Goal: Communication & Community: Answer question/provide support

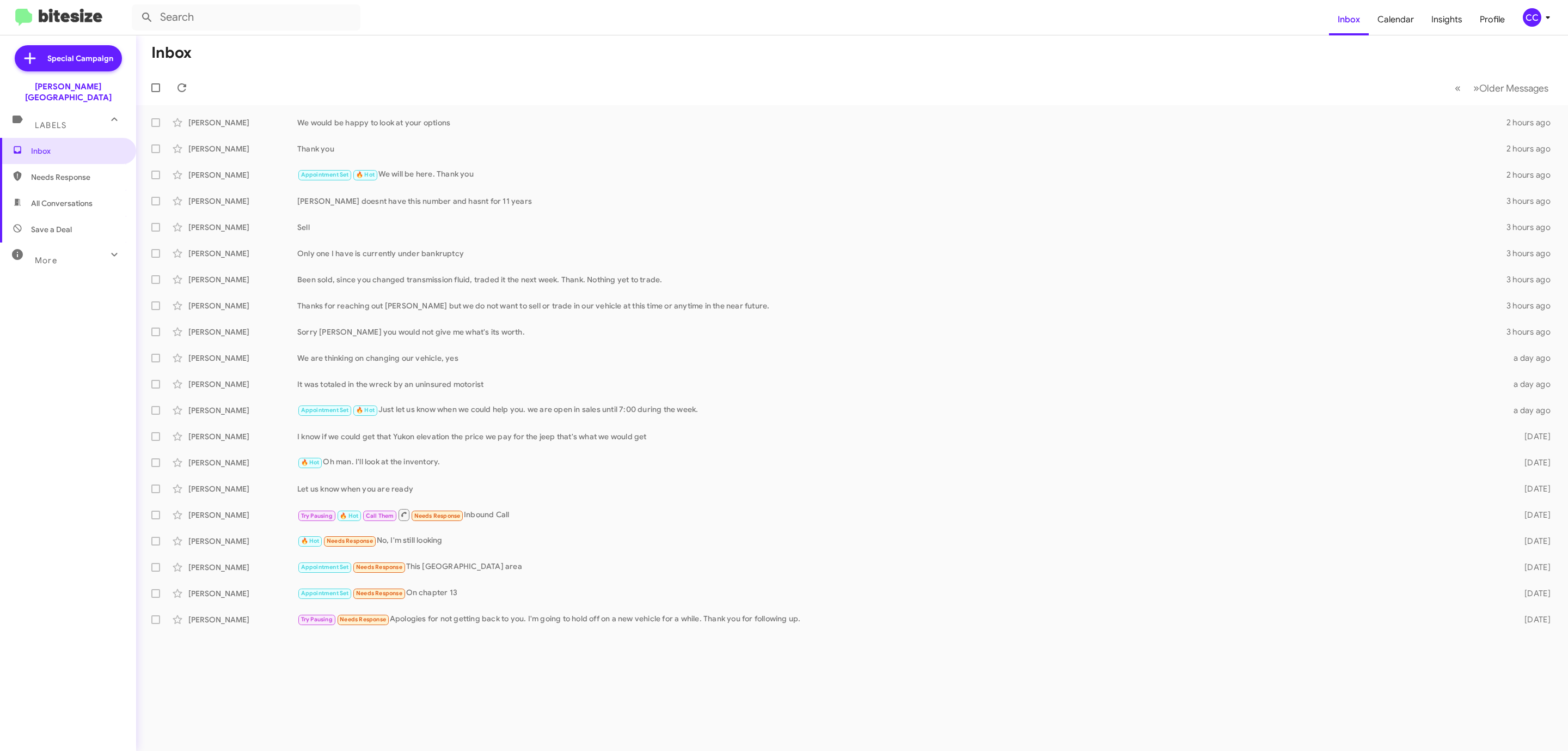
click at [45, 164] on span "Needs Response" at bounding box center [68, 177] width 136 height 26
type input "in:needs-response"
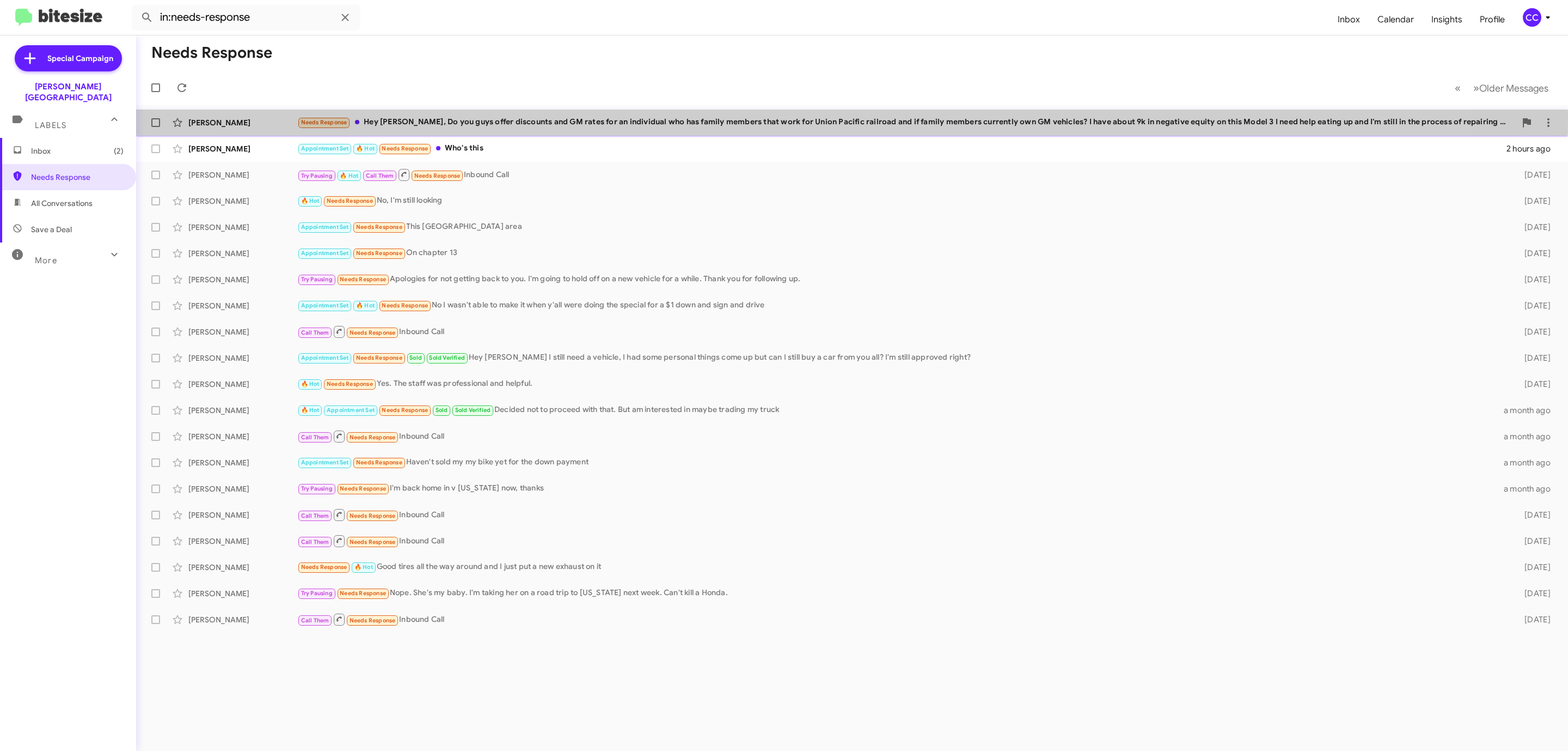
click at [206, 116] on div "[PERSON_NAME] Needs Response Hey [PERSON_NAME], Do you guys offer discounts and…" at bounding box center [852, 123] width 1415 height 22
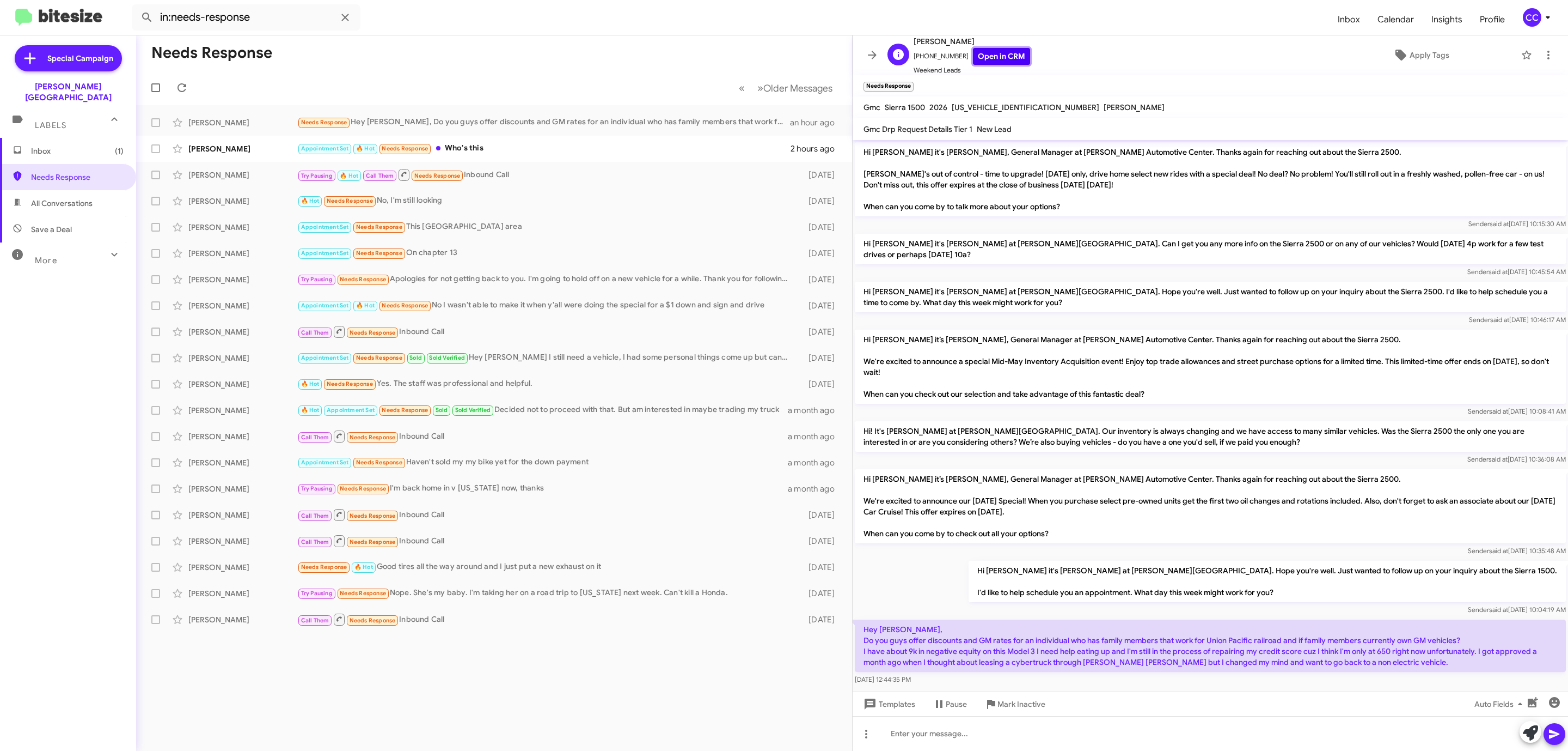
click at [1003, 56] on link "Open in CRM" at bounding box center [1001, 56] width 57 height 17
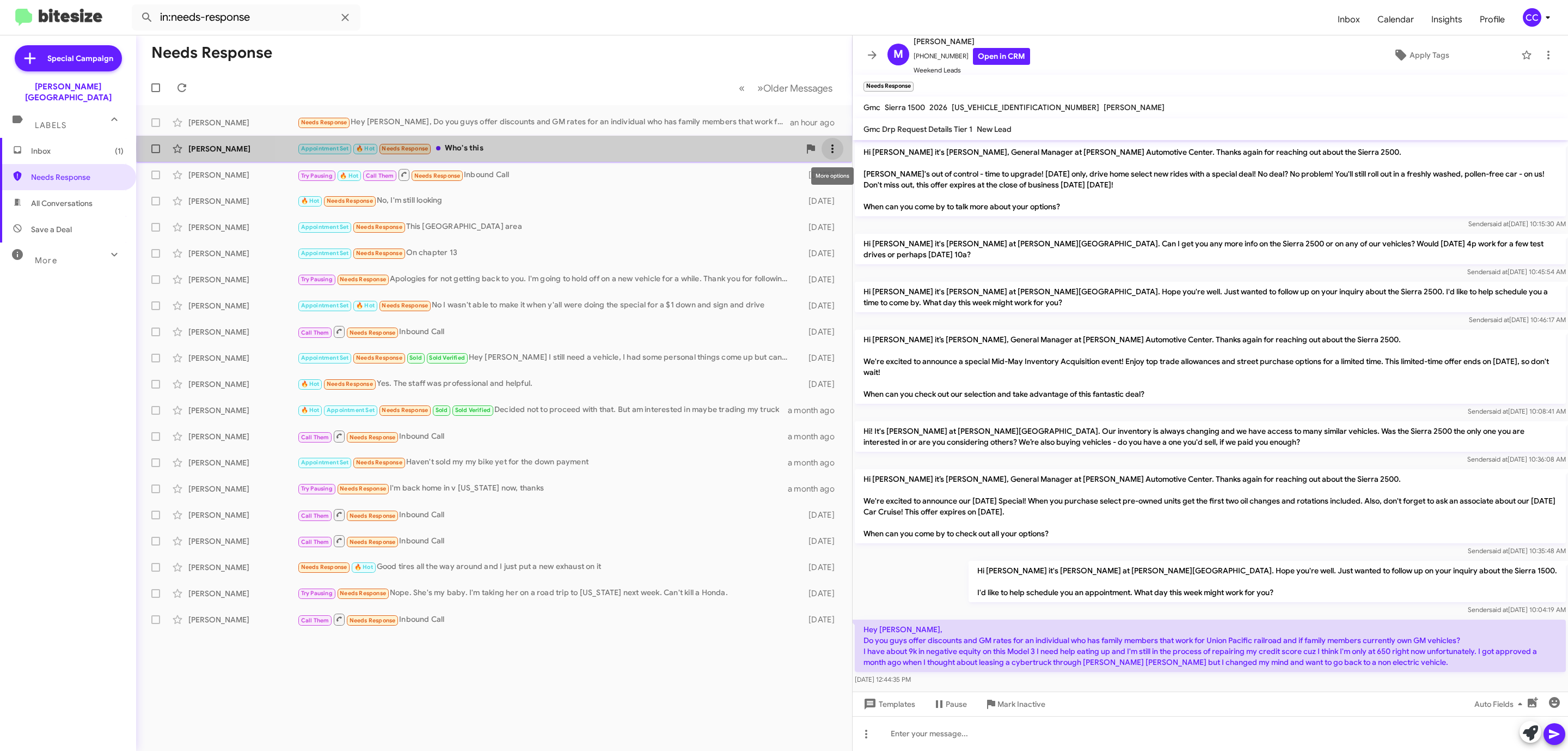
click at [833, 148] on icon at bounding box center [833, 148] width 13 height 13
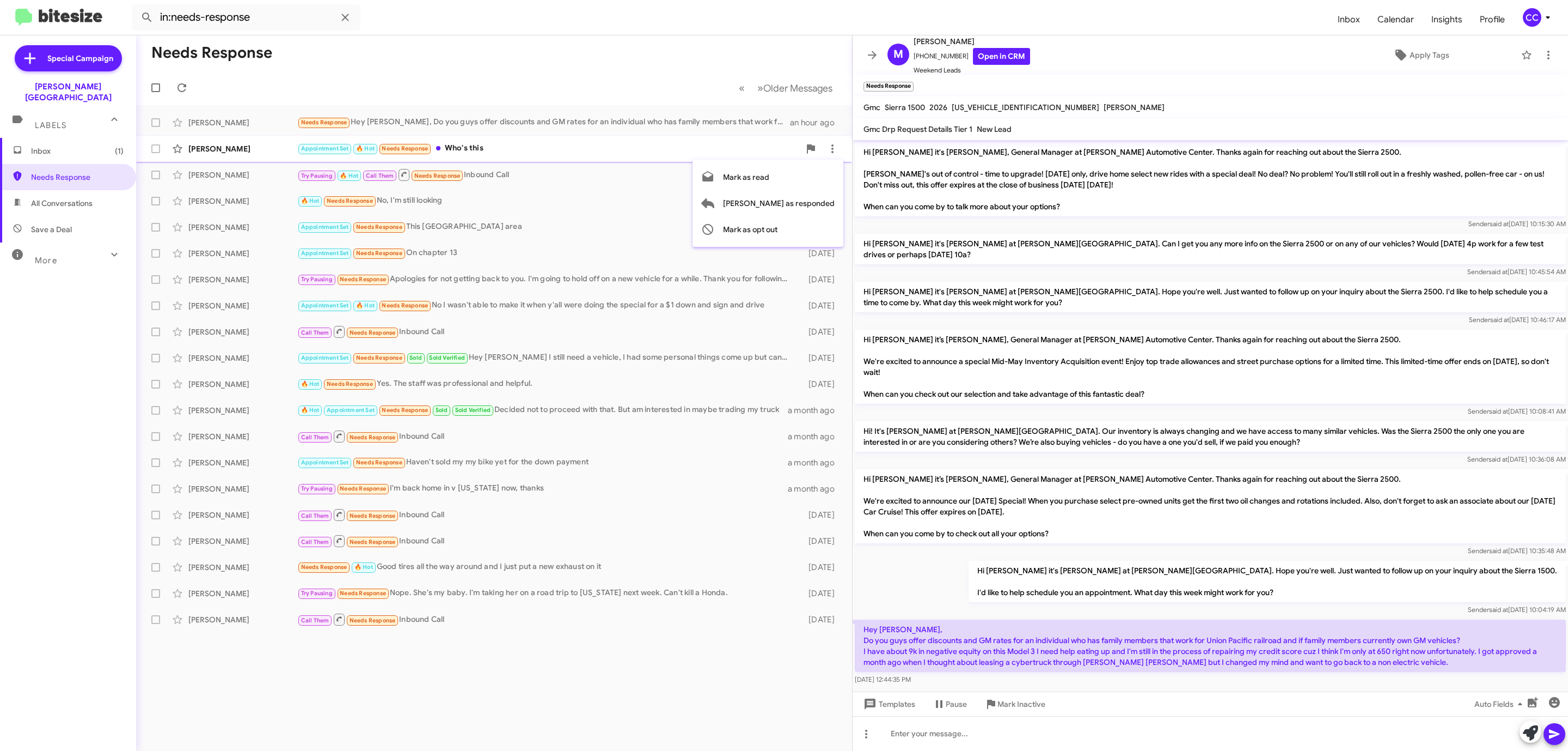
click at [206, 146] on div at bounding box center [784, 376] width 1568 height 751
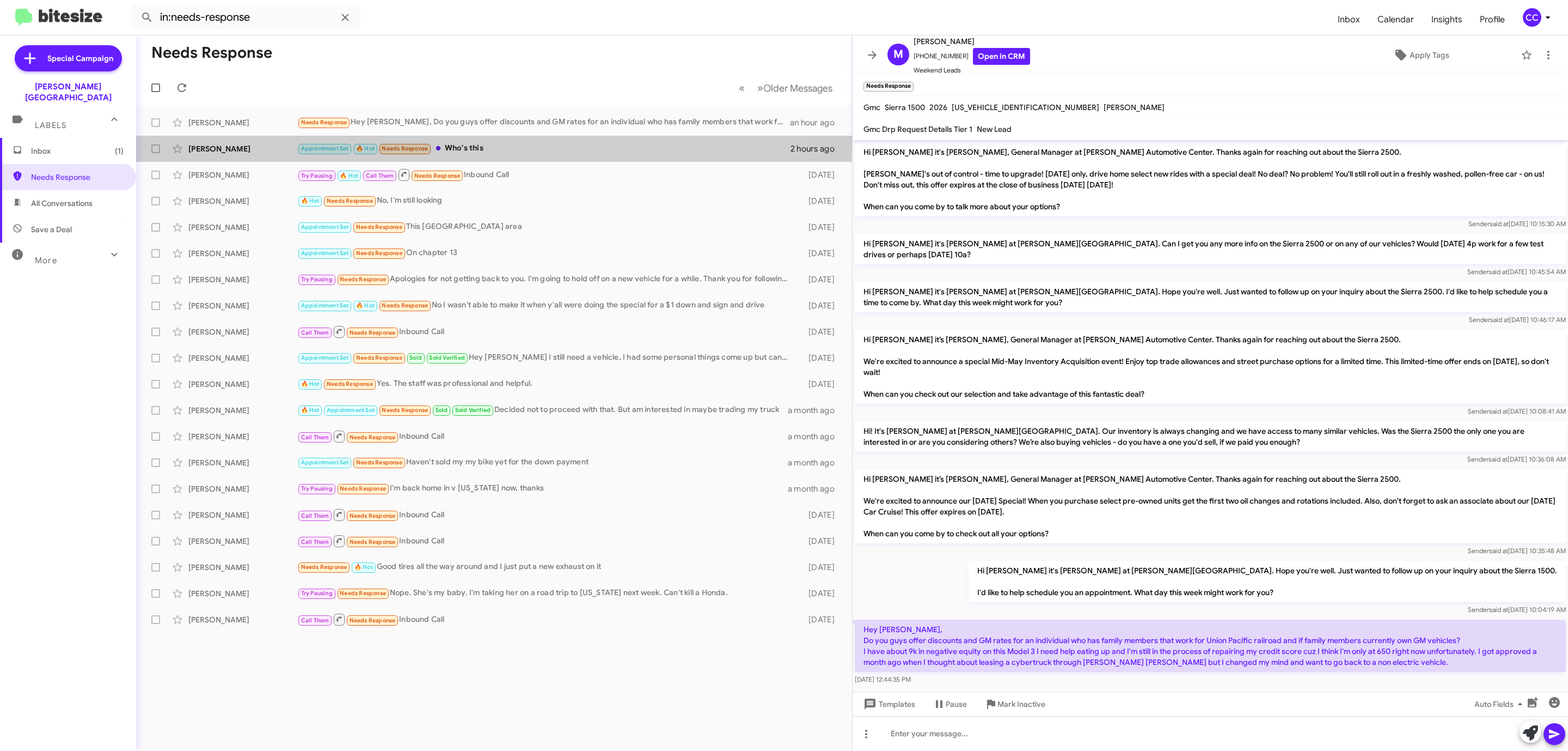
click at [206, 146] on div "[PERSON_NAME]" at bounding box center [243, 148] width 109 height 11
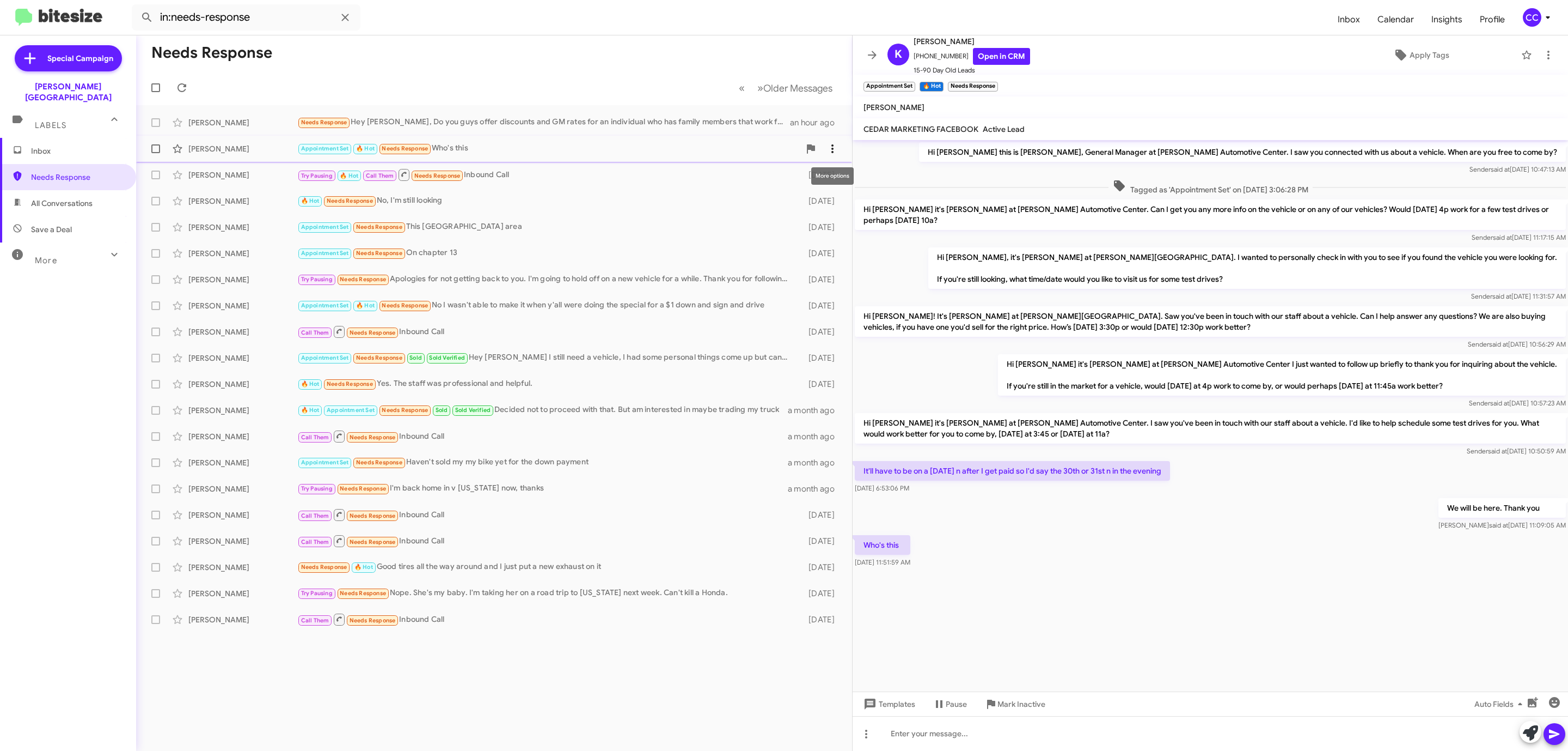
click at [835, 147] on icon at bounding box center [833, 148] width 13 height 13
click at [804, 203] on span "[PERSON_NAME] as responded" at bounding box center [779, 203] width 112 height 26
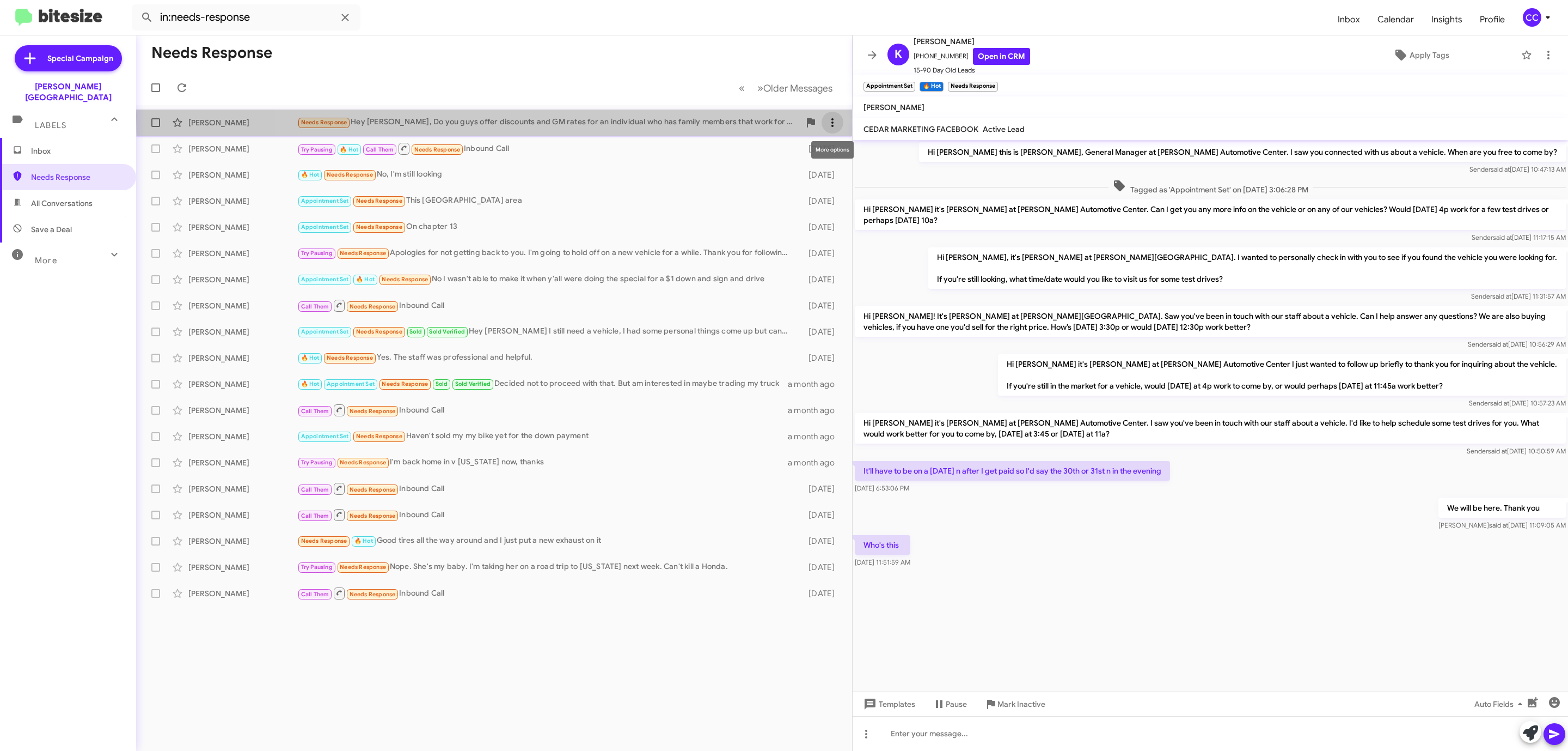
click at [827, 117] on icon at bounding box center [833, 123] width 13 height 13
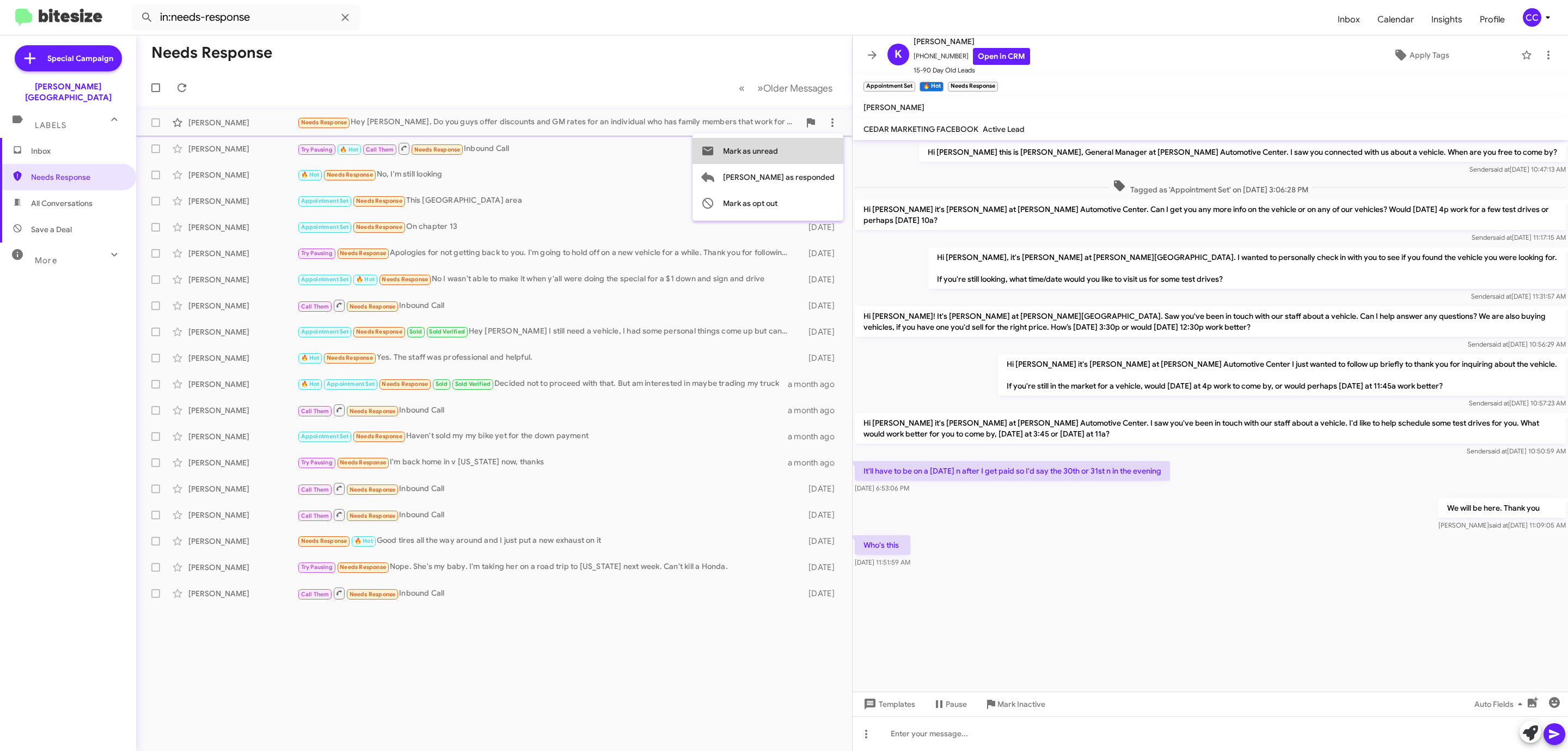
click at [778, 151] on span "Mark as unread" at bounding box center [751, 151] width 55 height 26
click at [830, 120] on icon at bounding box center [833, 123] width 13 height 13
click at [799, 171] on span "[PERSON_NAME] as responded" at bounding box center [779, 177] width 112 height 26
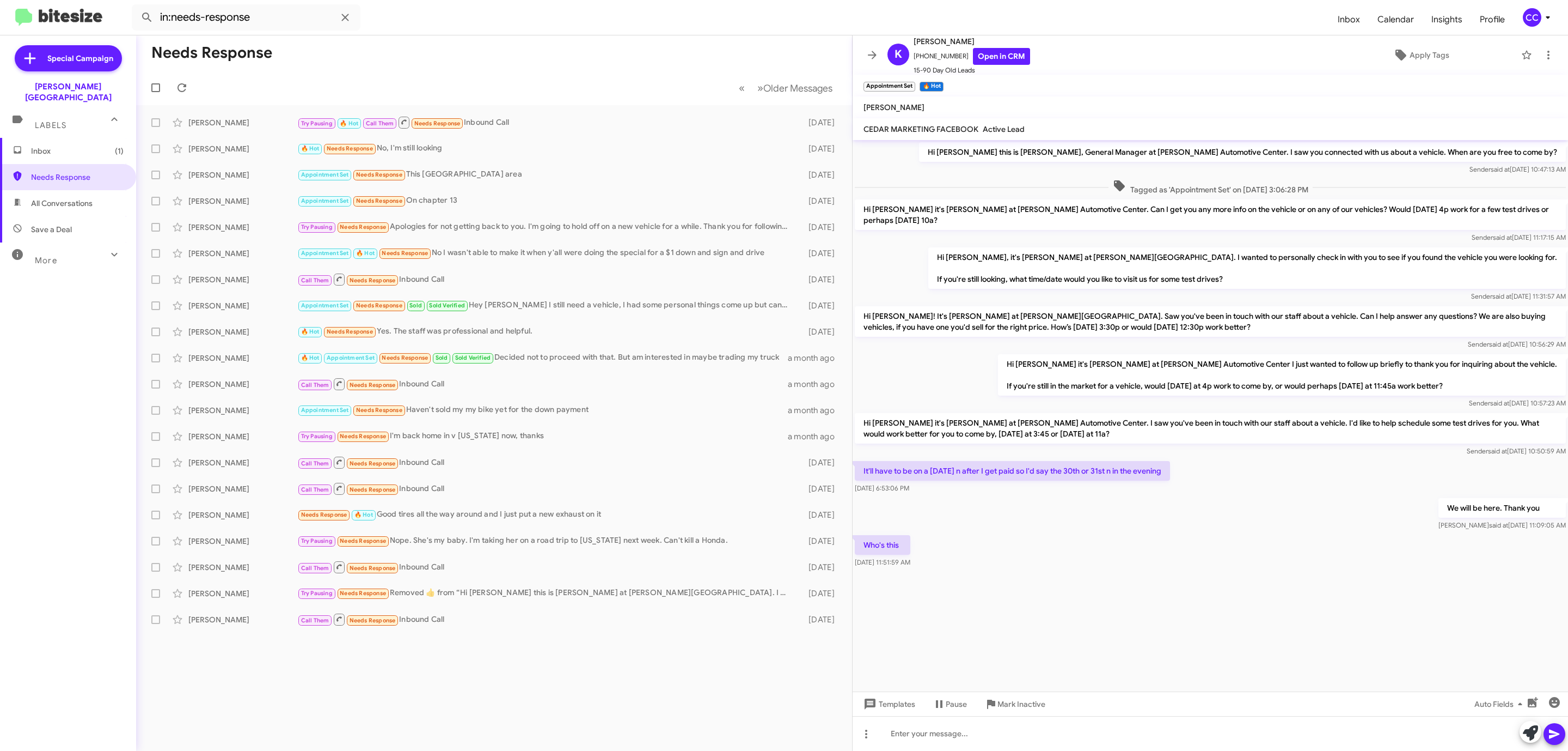
click at [45, 146] on span "Inbox (1)" at bounding box center [77, 151] width 93 height 11
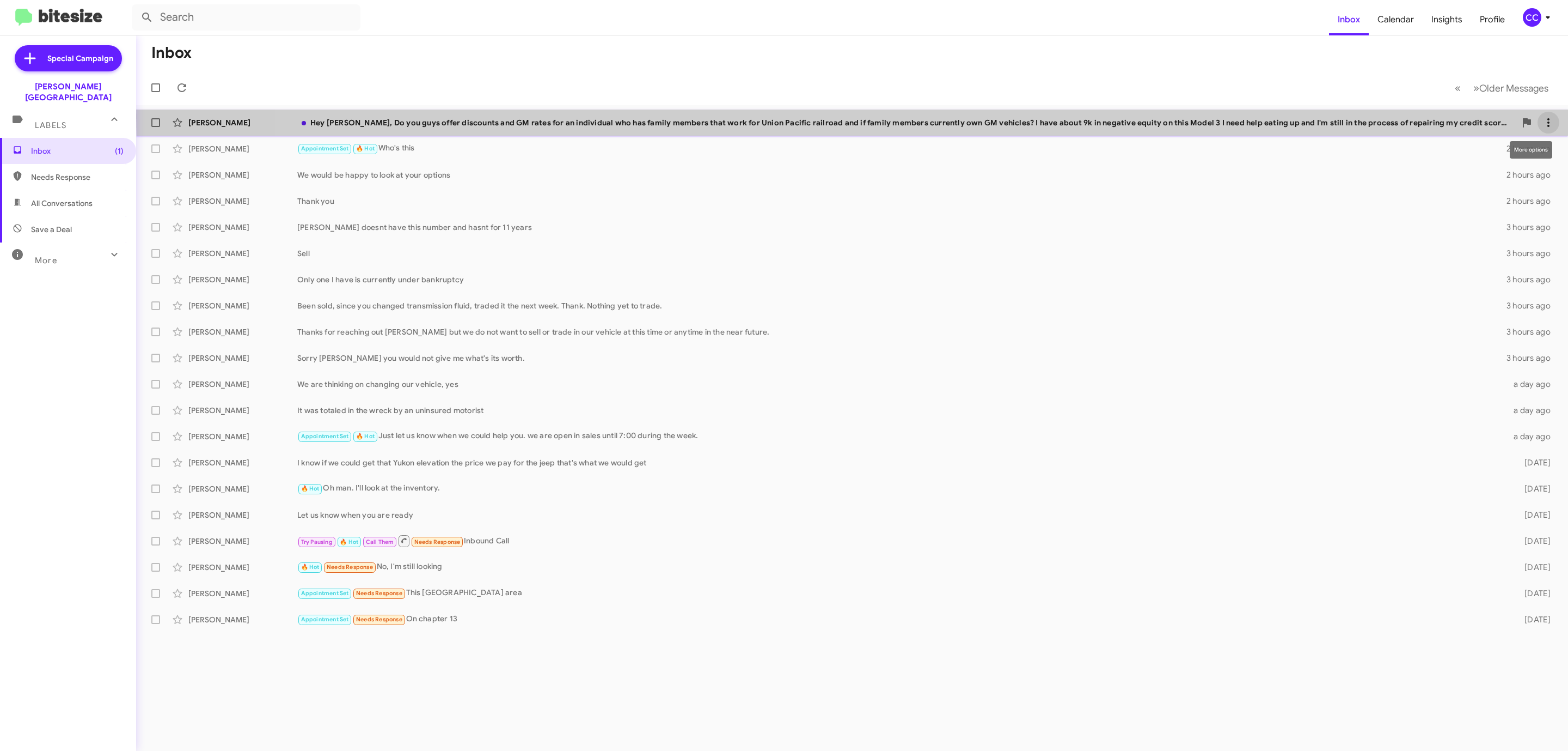
click at [1546, 117] on icon at bounding box center [1549, 123] width 13 height 13
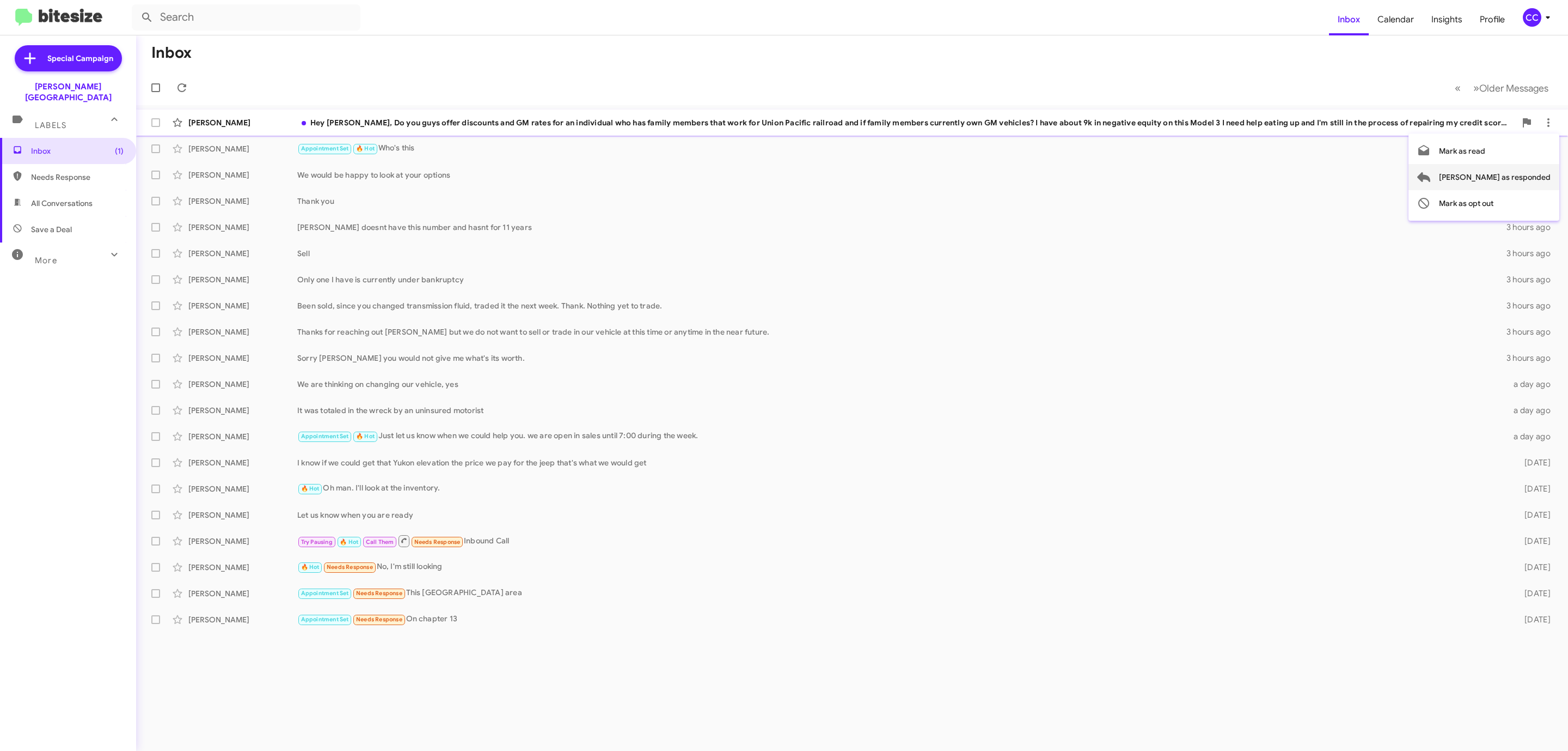
click at [1506, 177] on span "[PERSON_NAME] as responded" at bounding box center [1495, 177] width 112 height 26
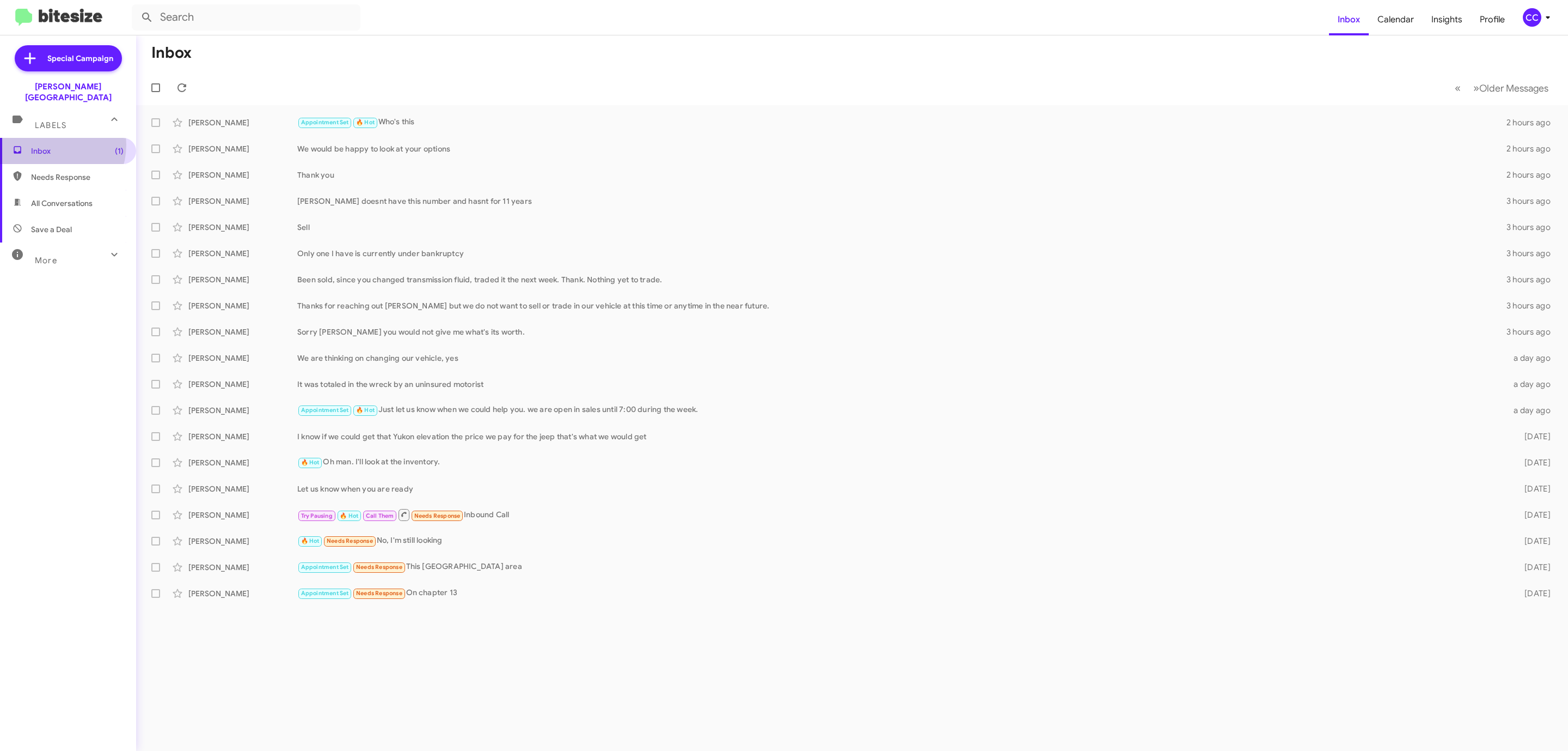
click at [48, 146] on span "Inbox (1)" at bounding box center [77, 151] width 93 height 11
click at [66, 164] on span "Needs Response" at bounding box center [68, 177] width 136 height 26
type input "in:needs-response"
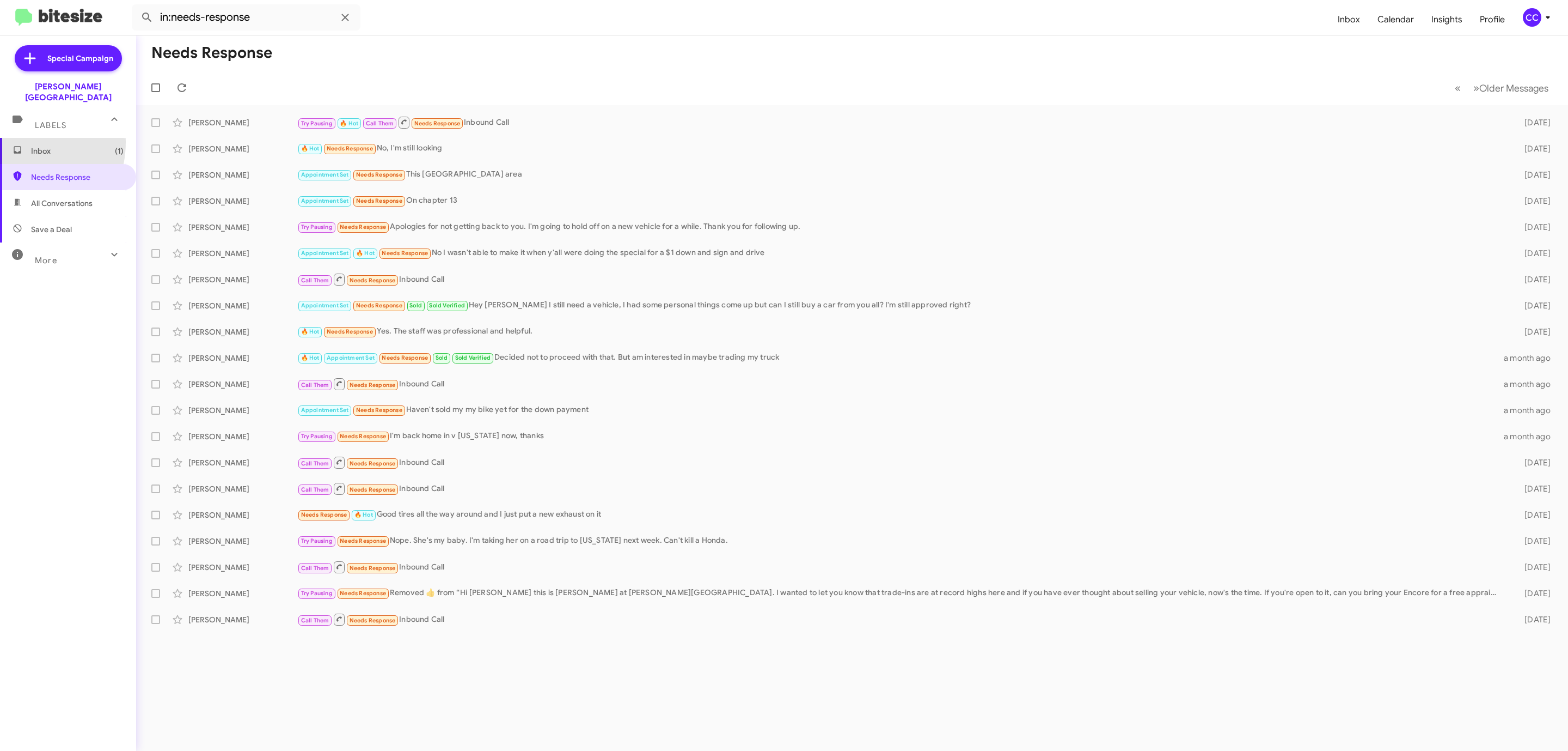
click at [14, 138] on span "Inbox (1)" at bounding box center [68, 151] width 136 height 26
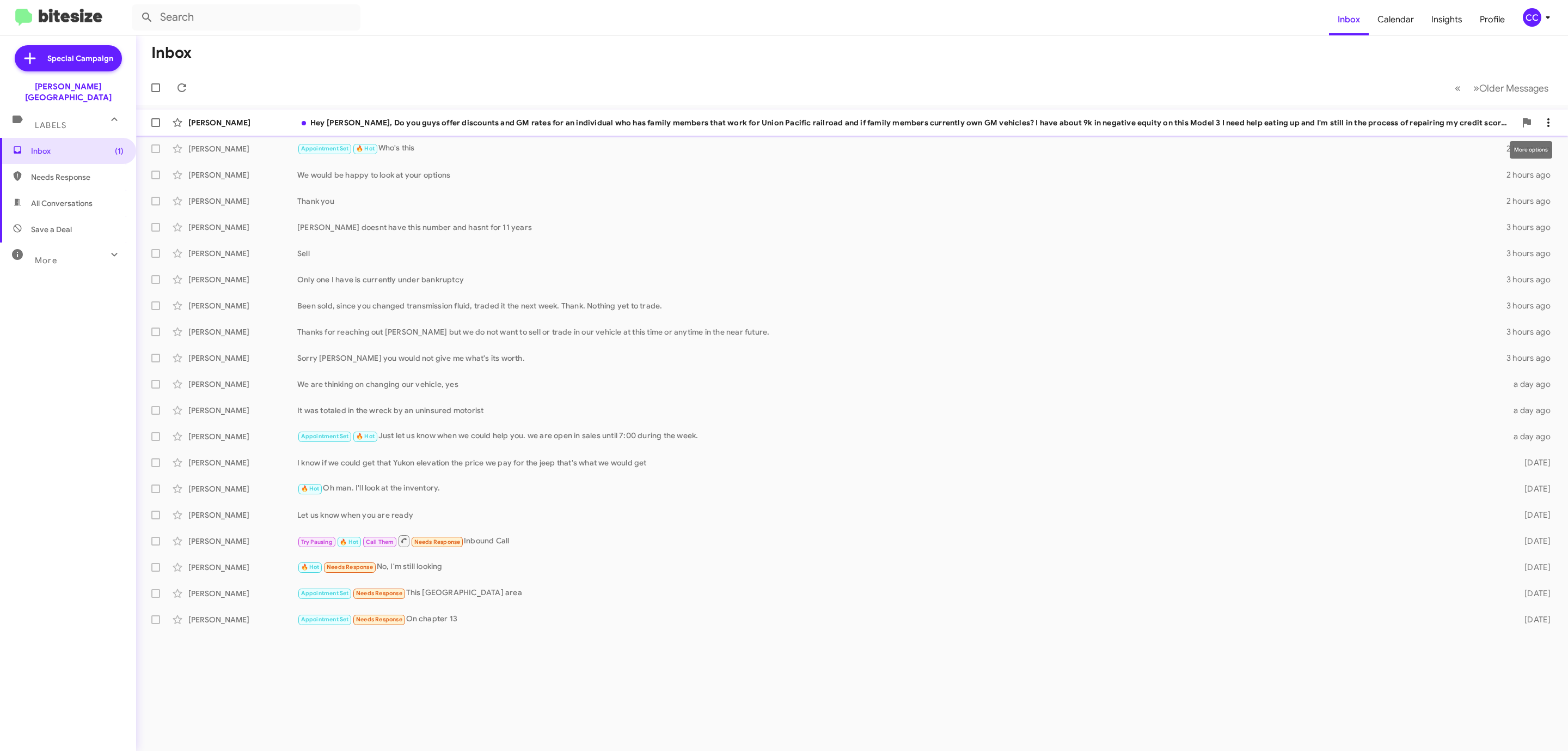
click at [1549, 128] on icon at bounding box center [1549, 123] width 13 height 13
click at [1503, 200] on span "Mark as opt out" at bounding box center [1492, 203] width 55 height 26
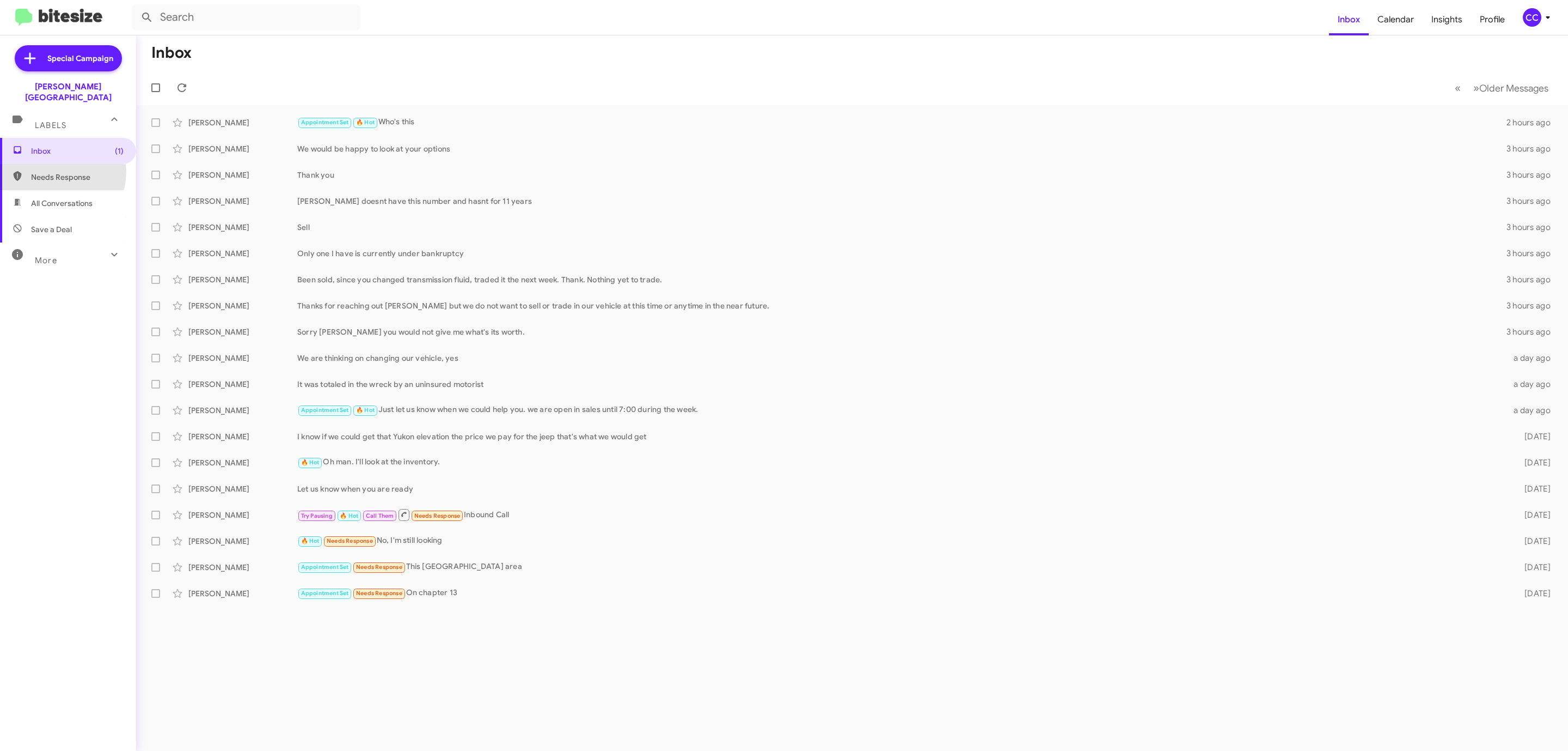
click at [50, 172] on span "Needs Response" at bounding box center [77, 177] width 93 height 11
type input "in:needs-response"
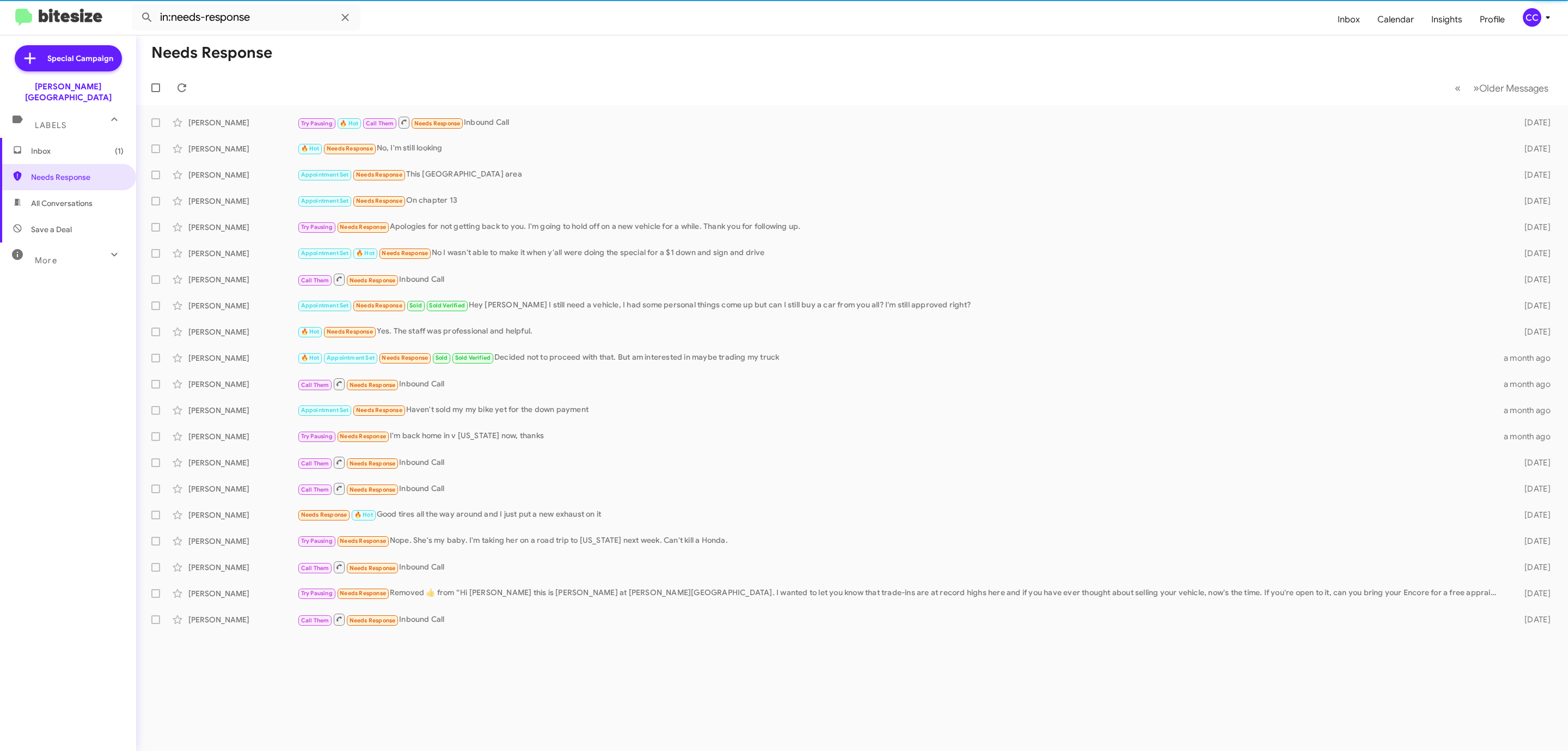
click at [41, 146] on span "Inbox (1)" at bounding box center [77, 151] width 93 height 11
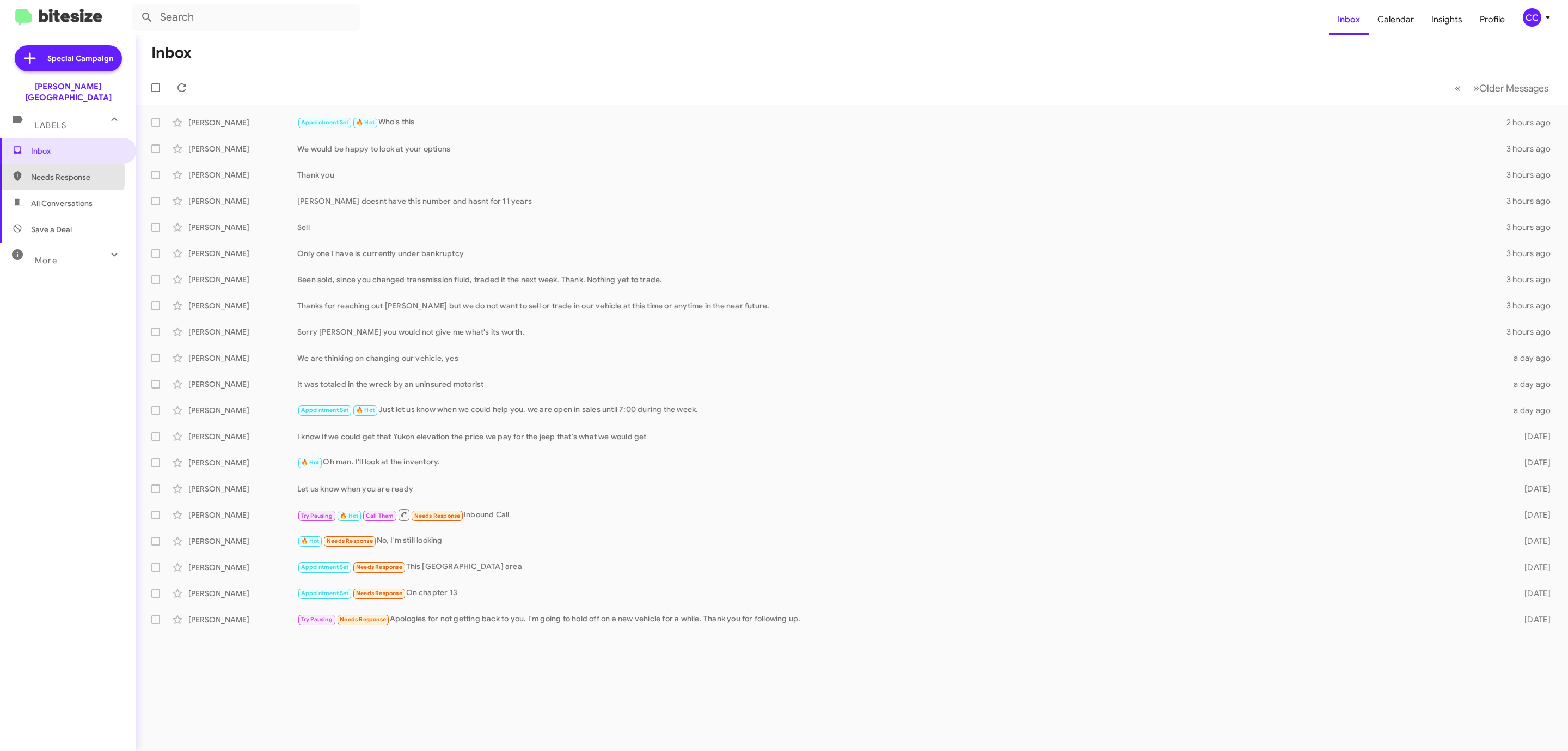
click at [54, 172] on span "Needs Response" at bounding box center [77, 177] width 93 height 11
type input "in:needs-response"
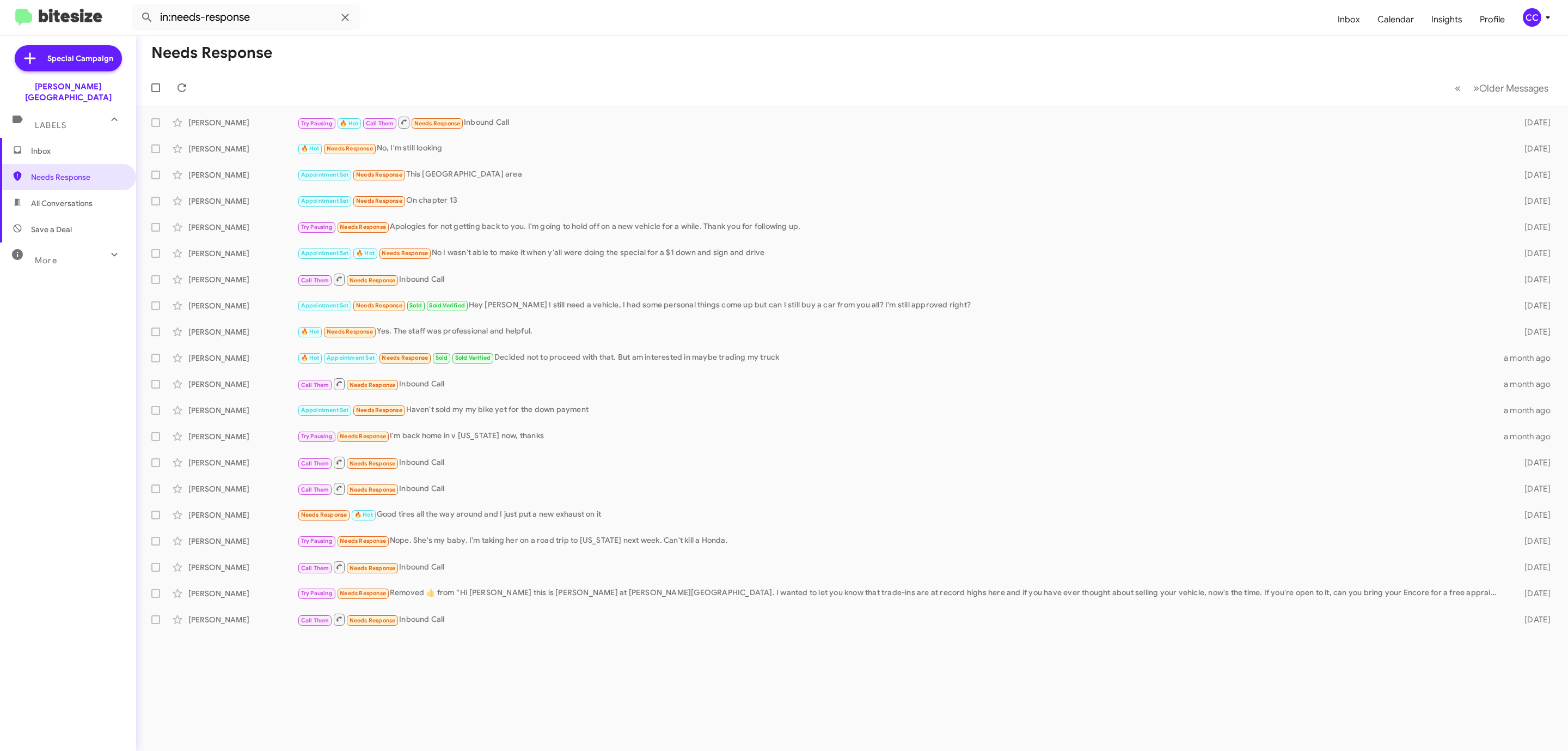
click at [37, 146] on span "Inbox" at bounding box center [77, 151] width 93 height 11
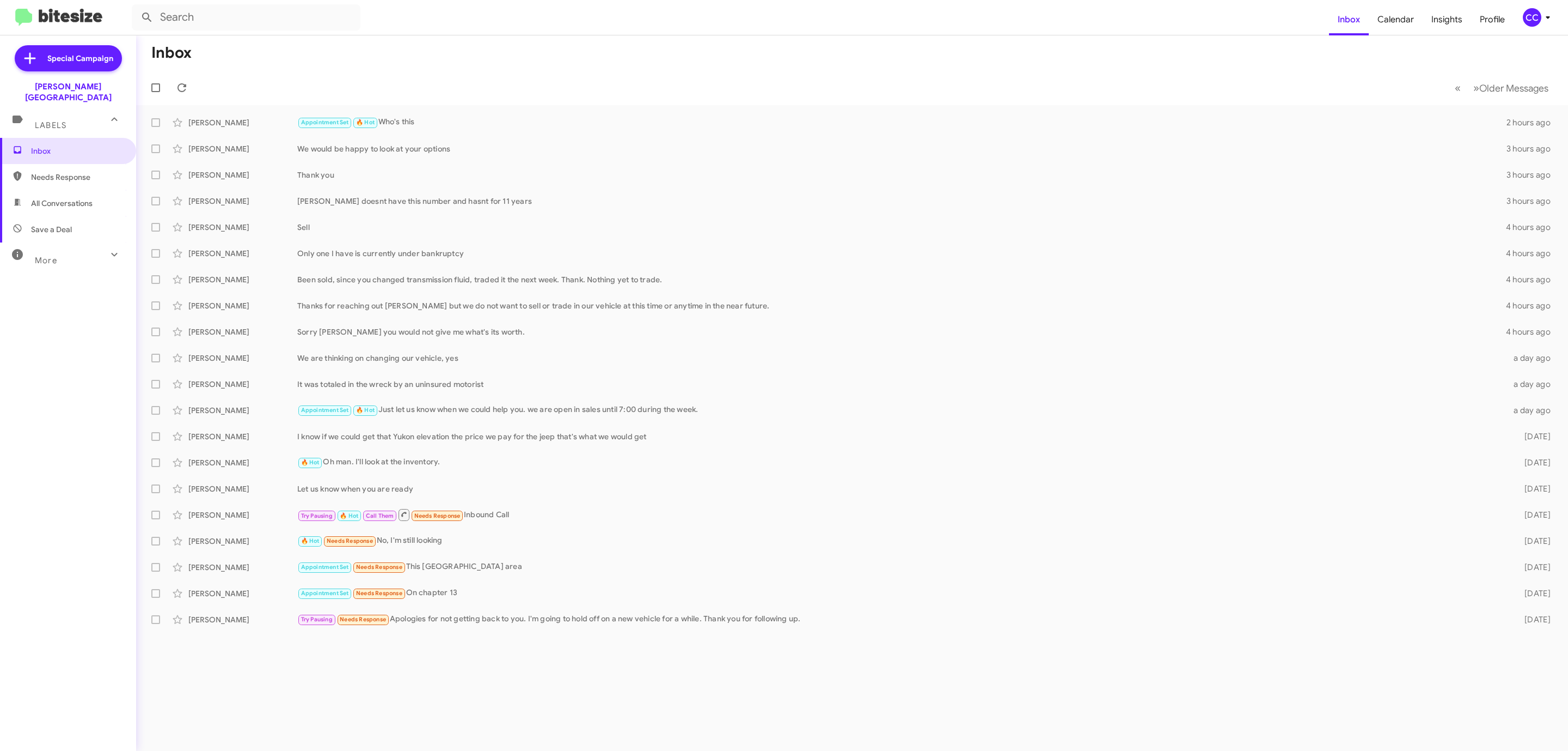
click at [55, 172] on span "Needs Response" at bounding box center [77, 177] width 93 height 11
type input "in:needs-response"
